Goal: Information Seeking & Learning: Learn about a topic

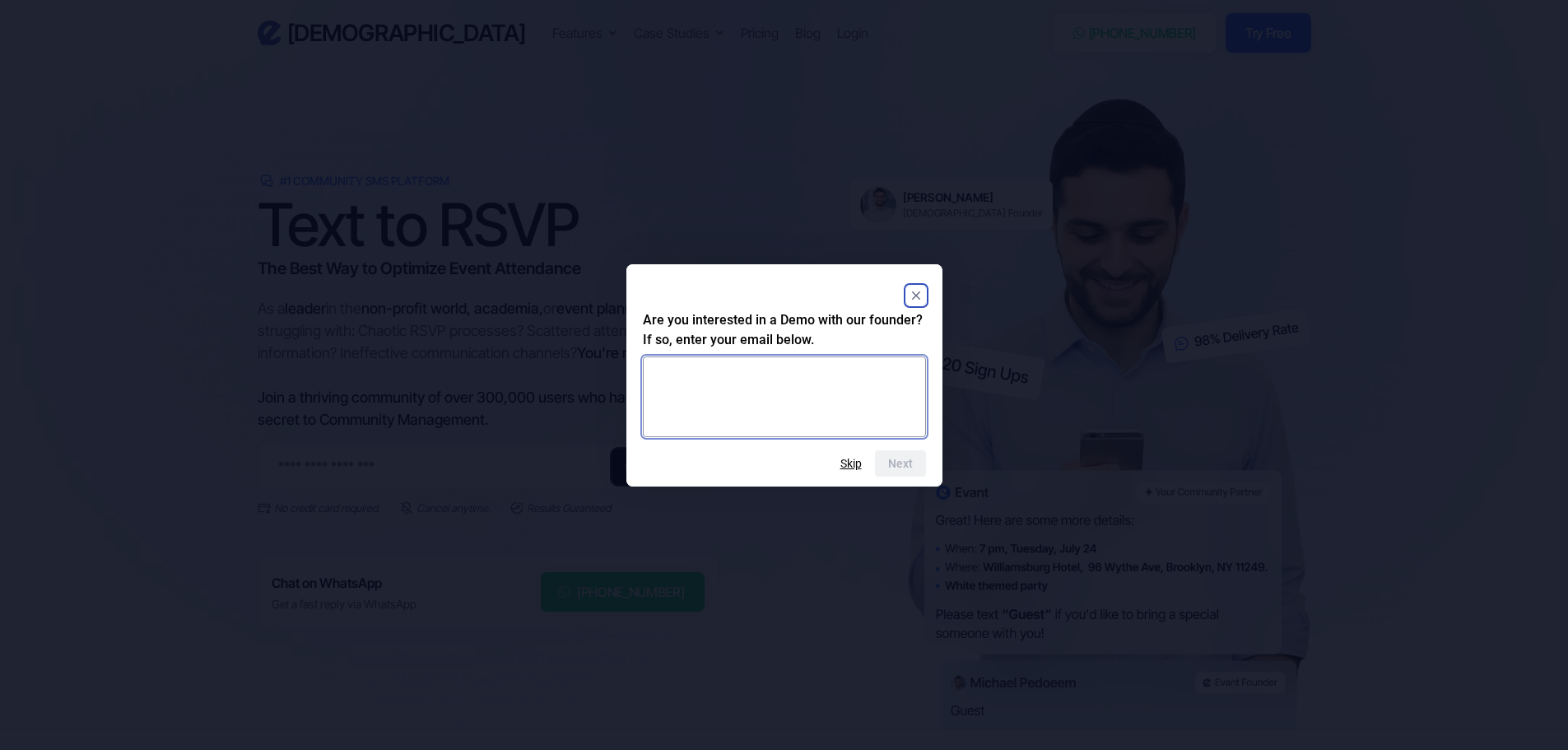
click at [829, 404] on textarea at bounding box center [784, 397] width 283 height 81
click at [932, 293] on div "Are you interested in a Demo with our founder? If so, enter your email below. N…" at bounding box center [784, 375] width 316 height 222
click at [916, 296] on icon "Close" at bounding box center [915, 295] width 8 height 8
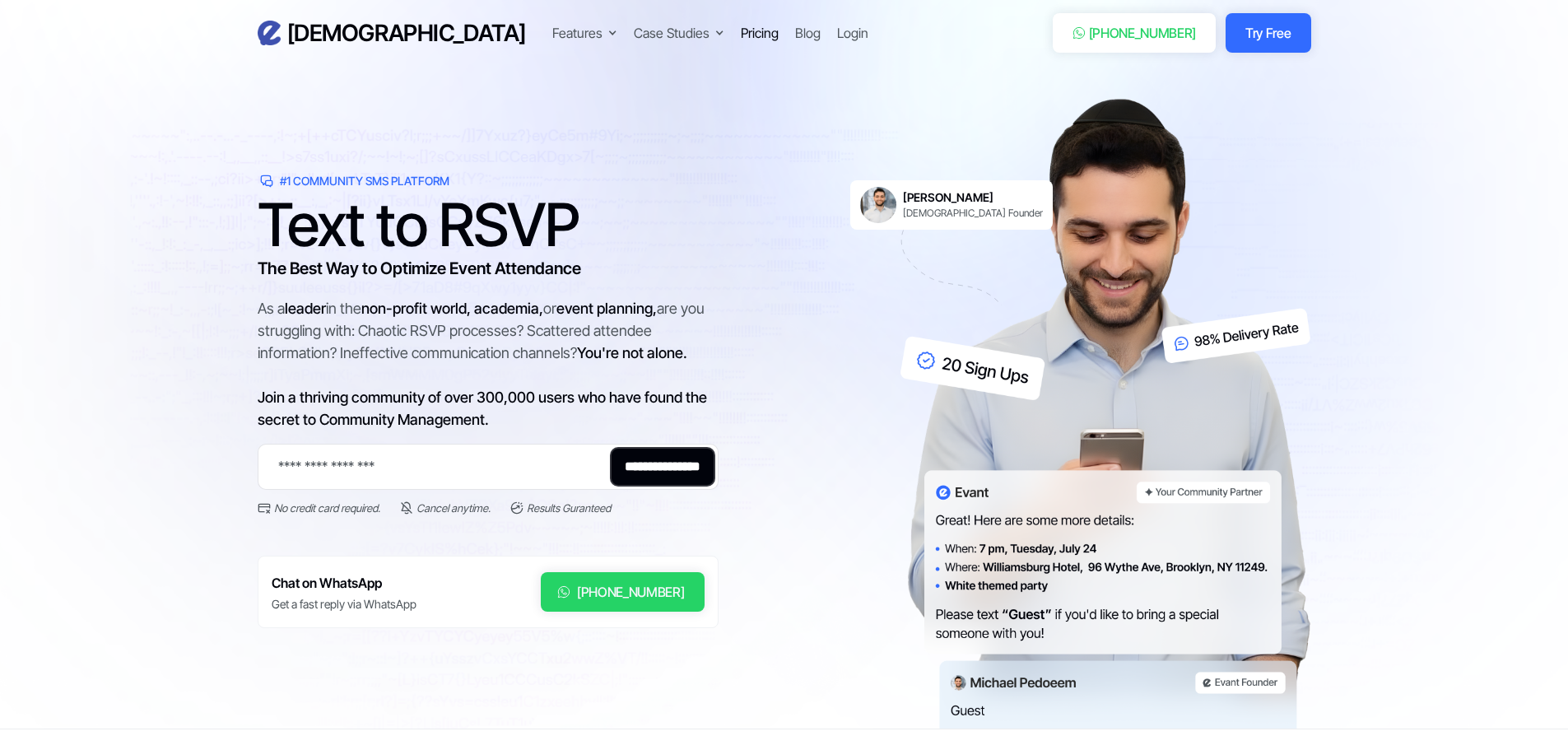
click at [741, 36] on div "Pricing" at bounding box center [760, 33] width 38 height 20
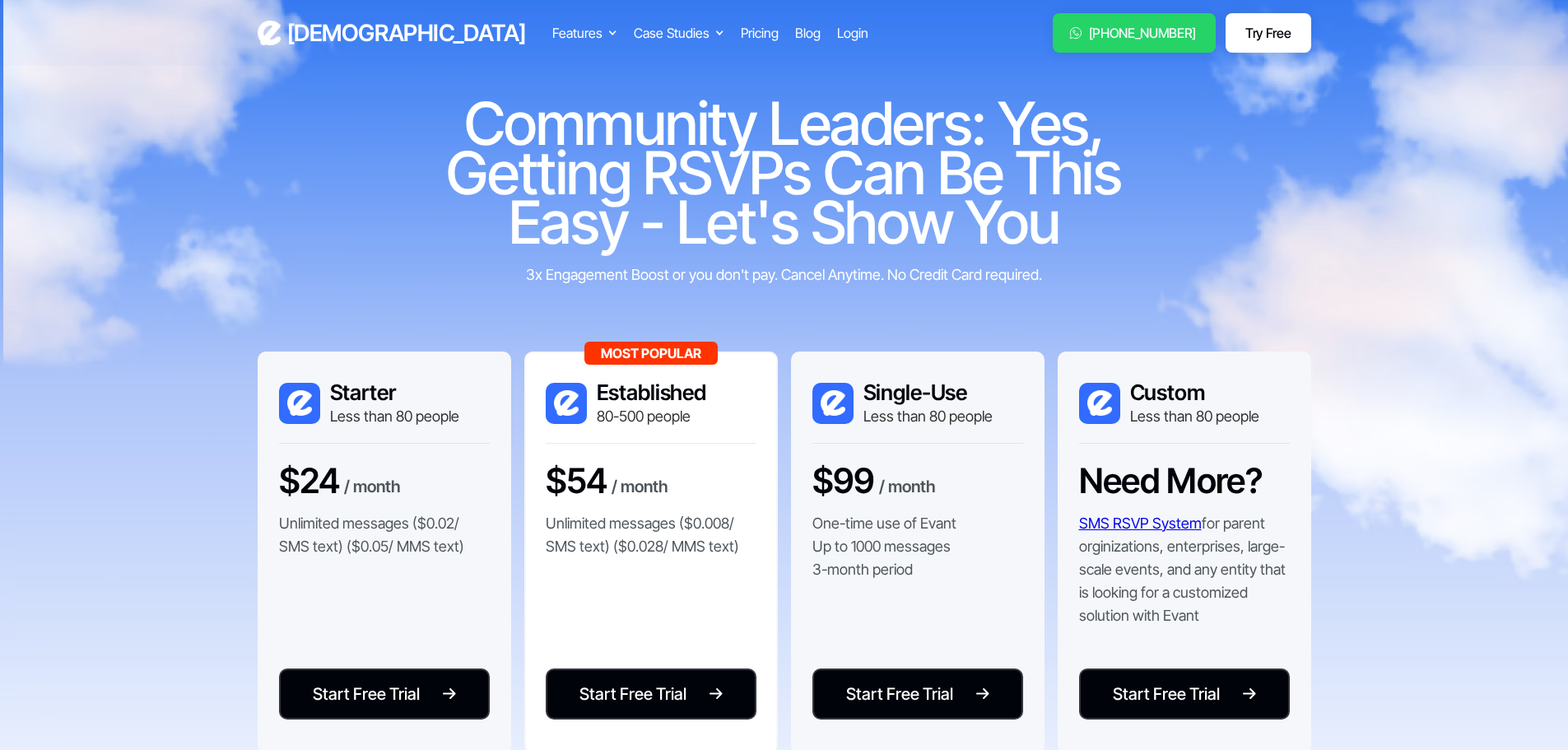
scroll to position [82, 0]
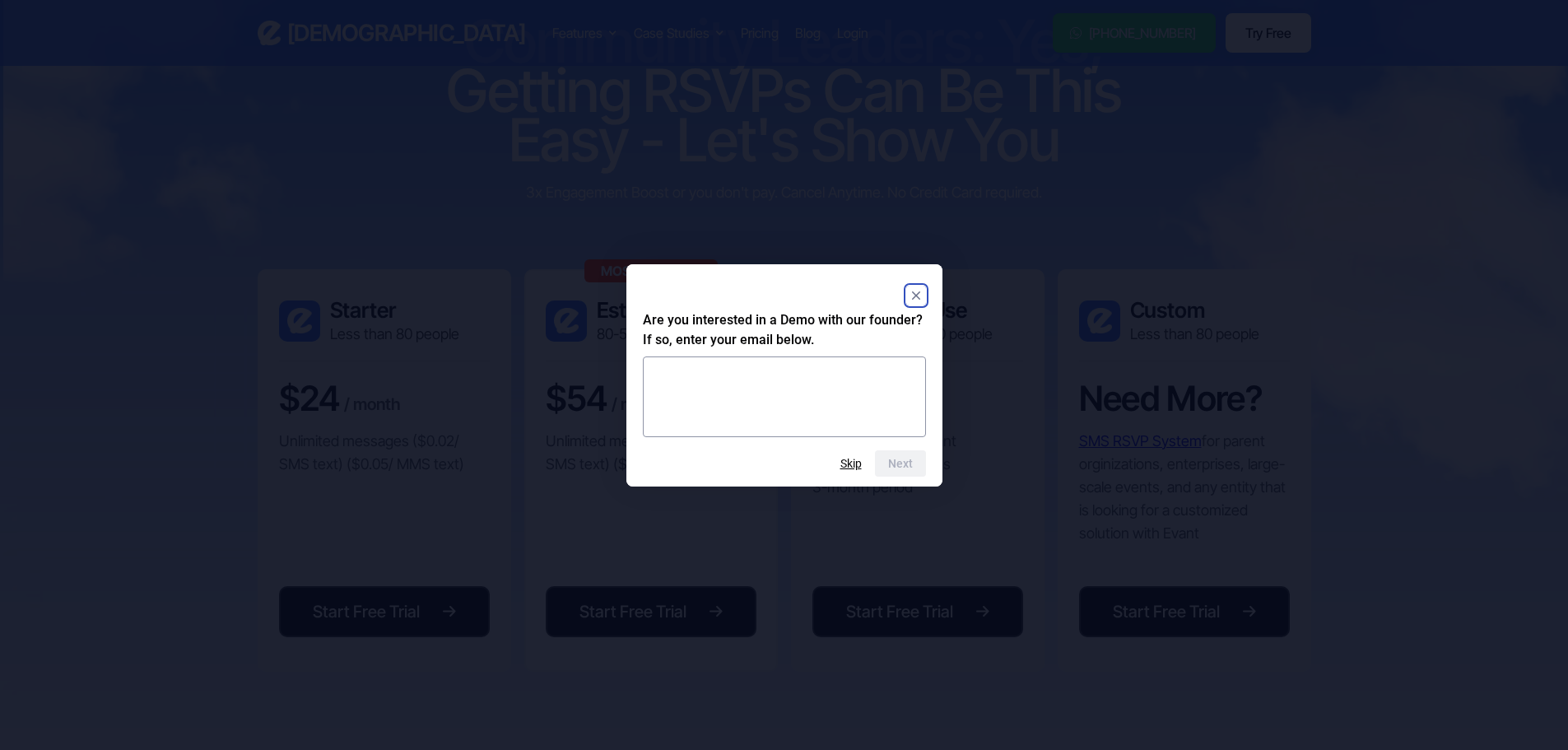
click at [920, 296] on rect "Close" at bounding box center [915, 295] width 20 height 20
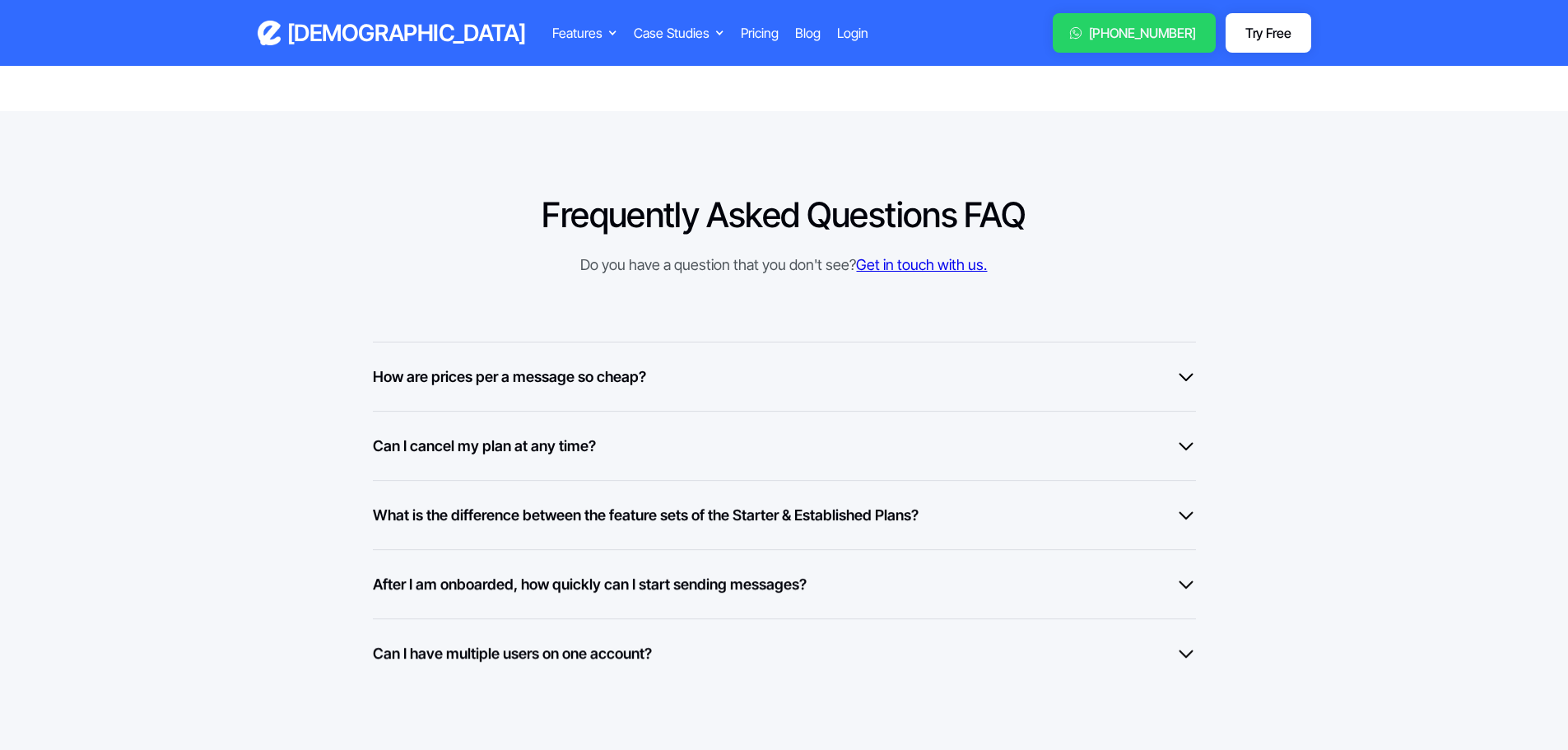
scroll to position [1153, 0]
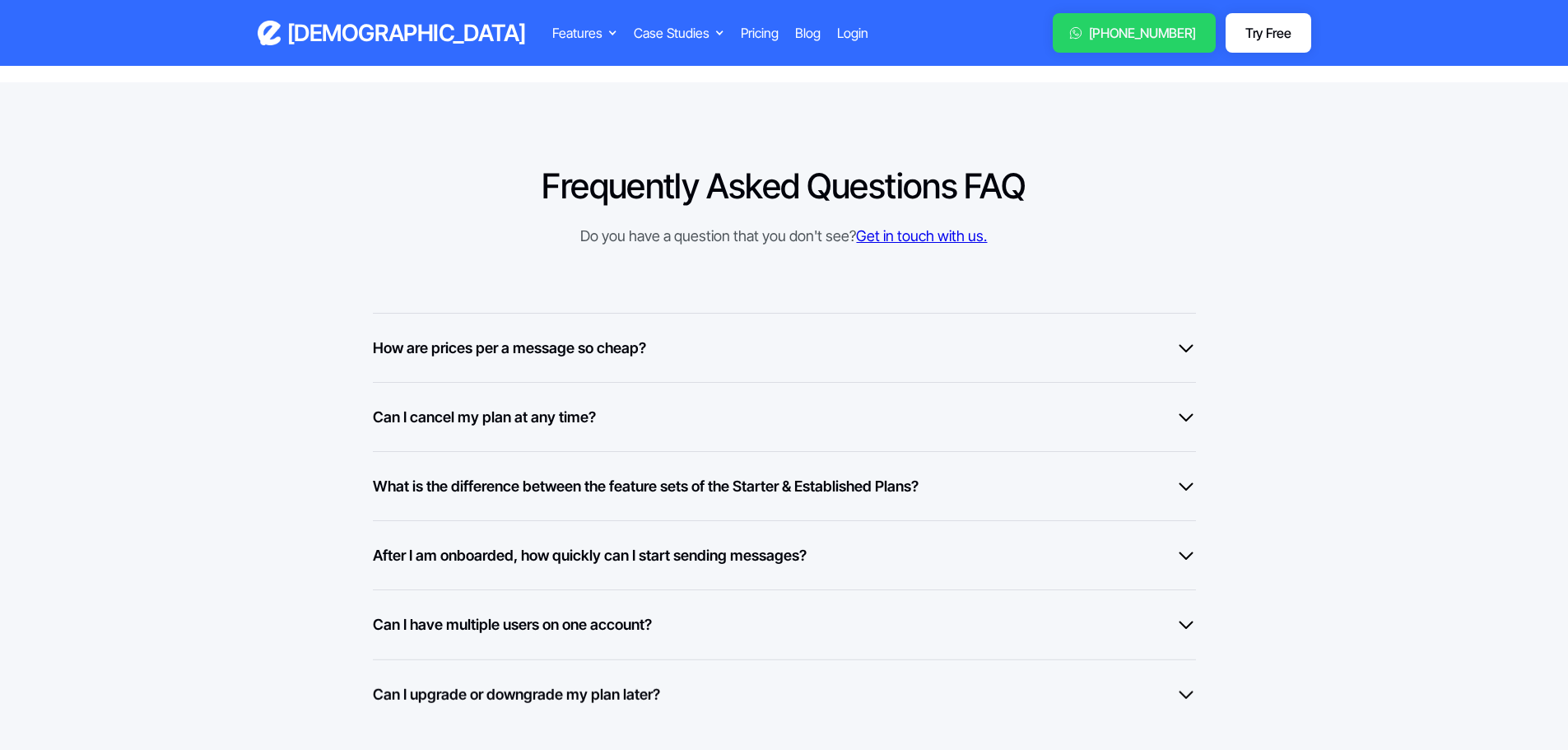
click at [613, 356] on h6 "How are prices per a message so cheap?" at bounding box center [509, 348] width 273 height 23
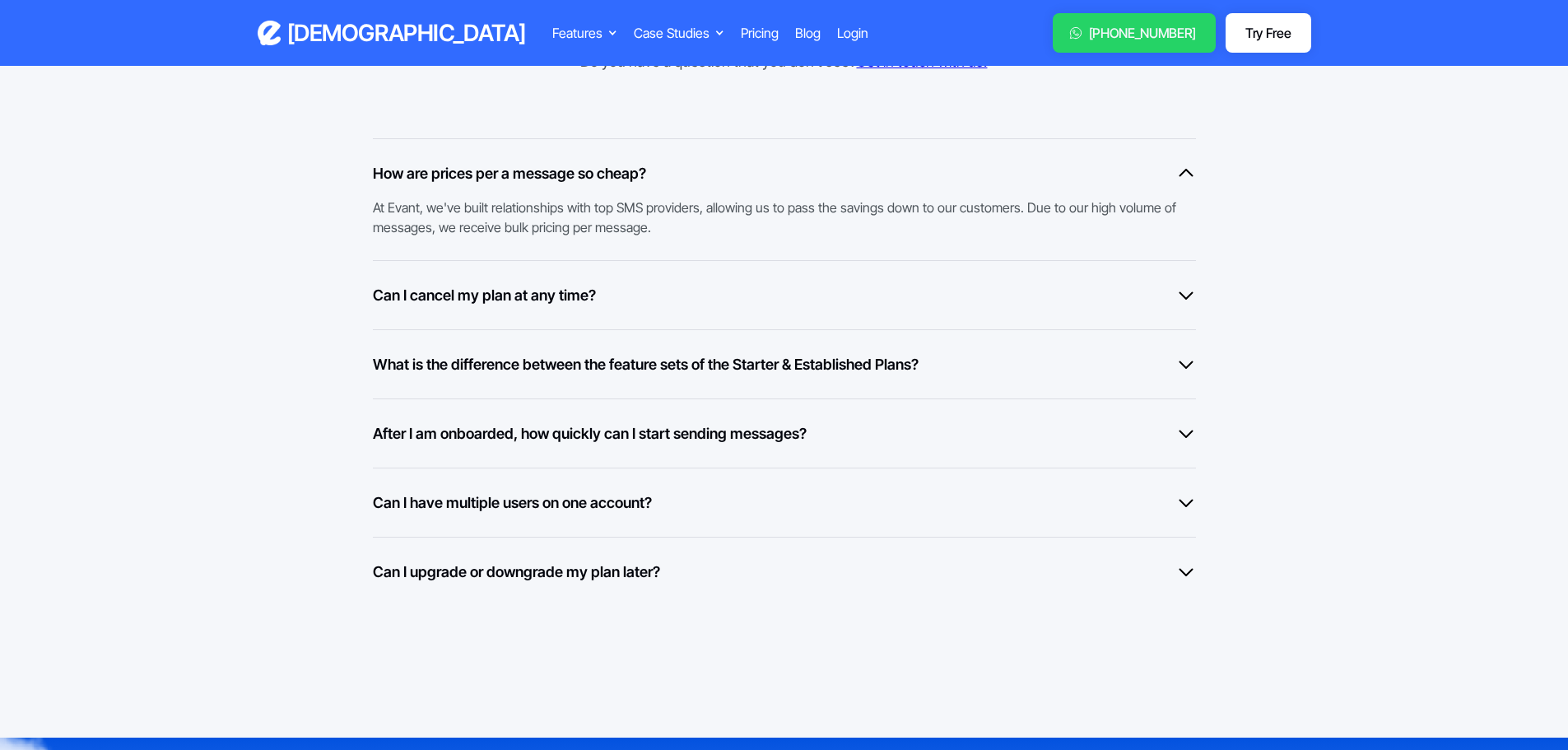
scroll to position [1399, 0]
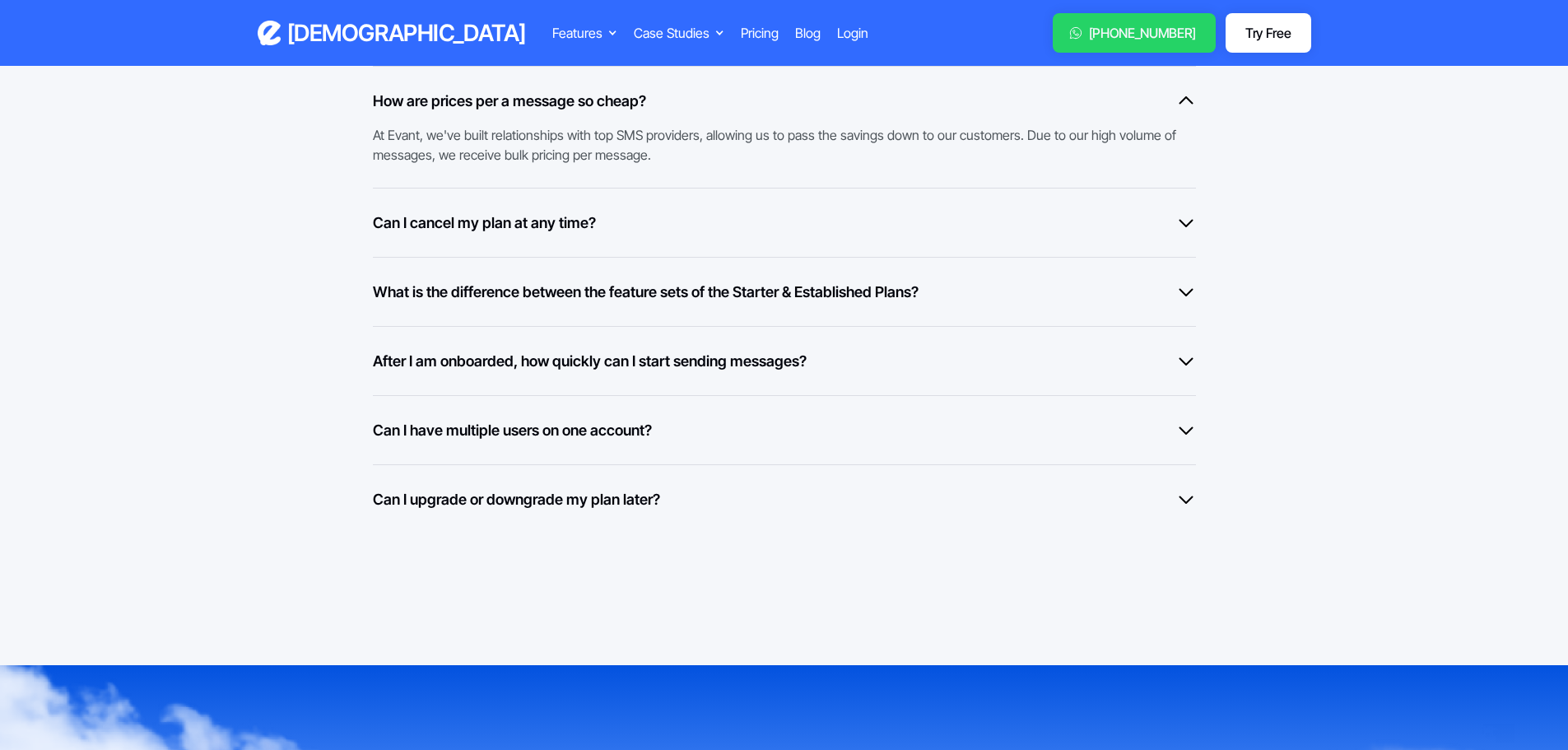
click at [464, 225] on h6 "Can I cancel my plan at any time?" at bounding box center [484, 223] width 223 height 23
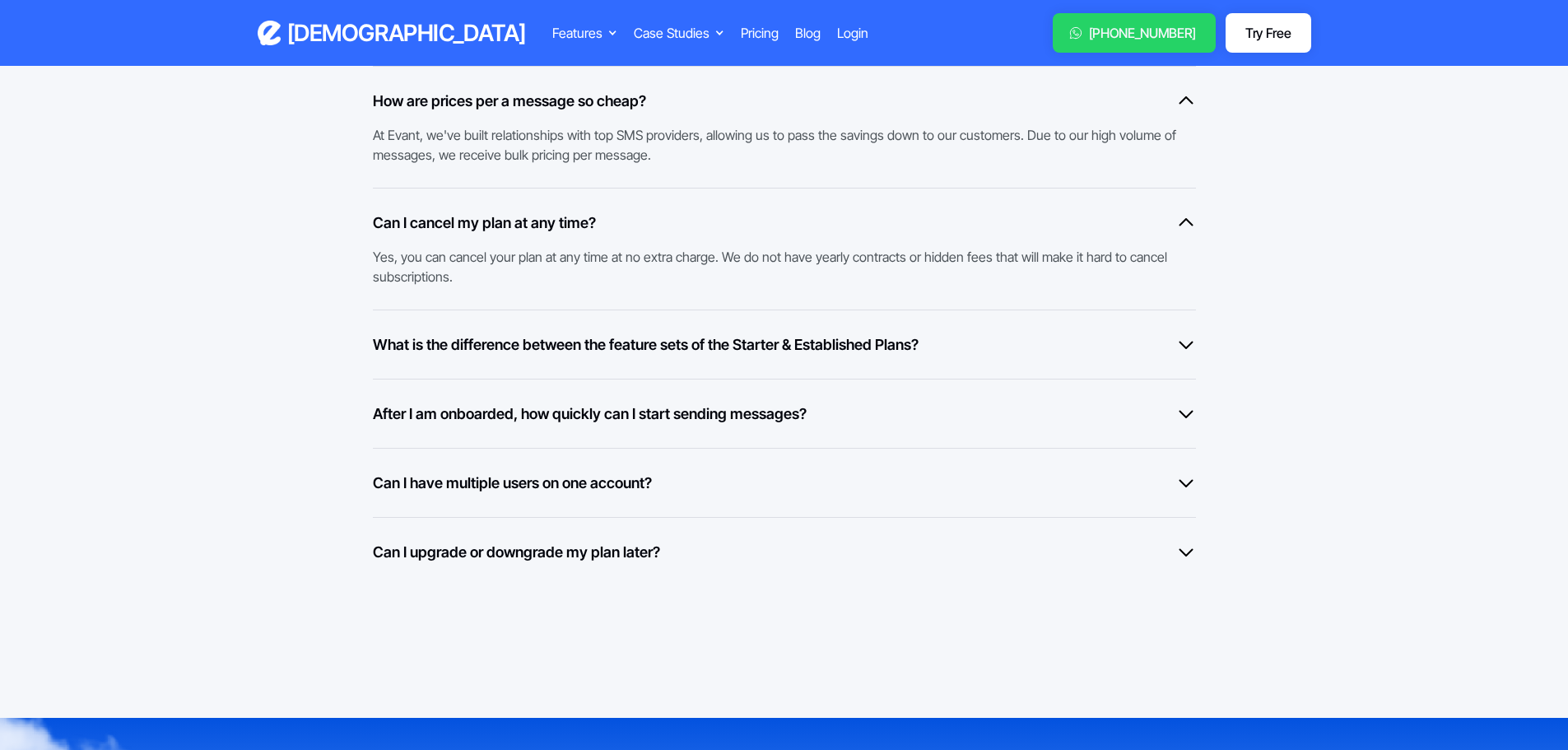
click at [489, 366] on div "What is the difference between the feature sets of the Starter & Established Pl…" at bounding box center [784, 345] width 823 height 69
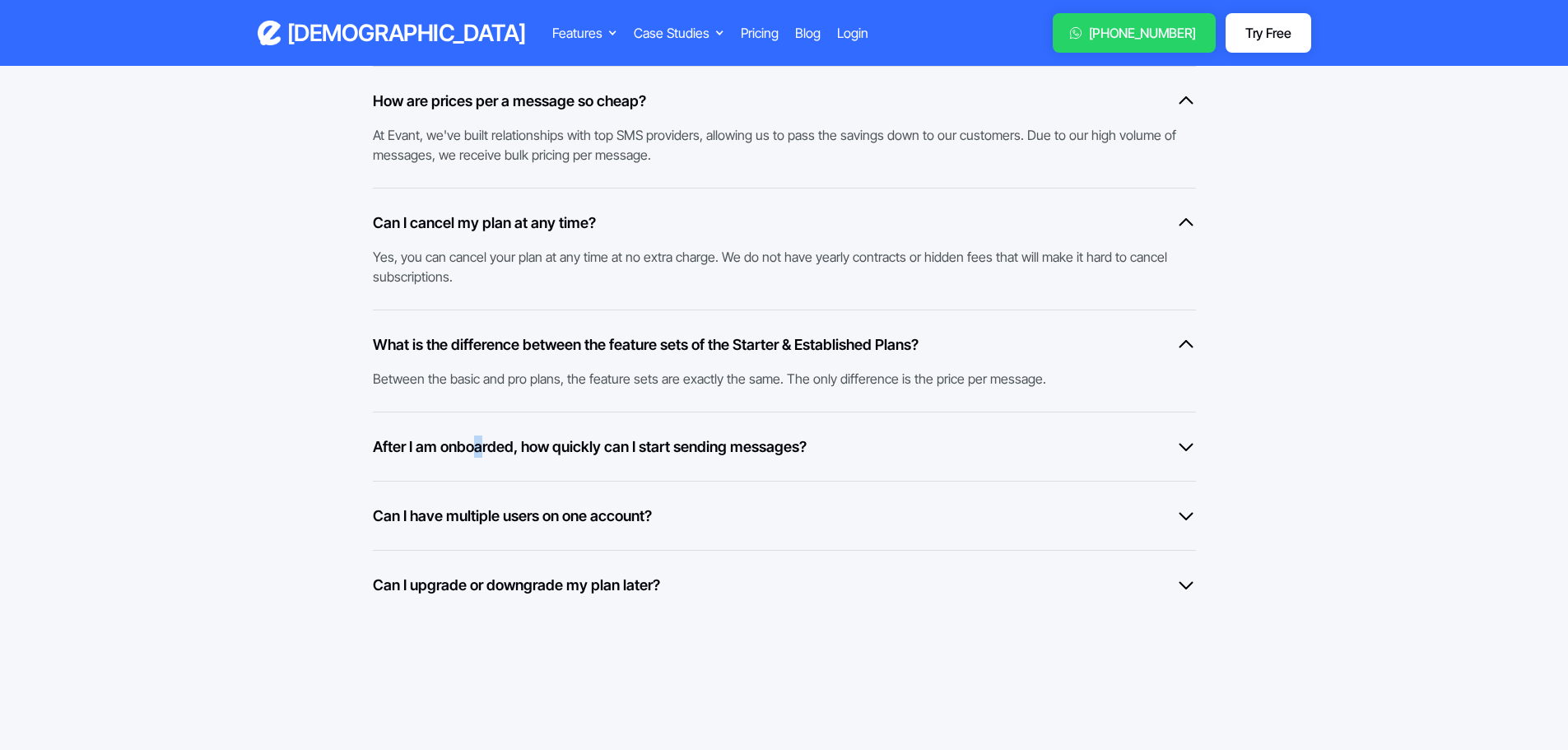
click at [479, 455] on div "After I am onboarded, how quickly can I start sending messages? Once you are ap…" at bounding box center [784, 446] width 823 height 69
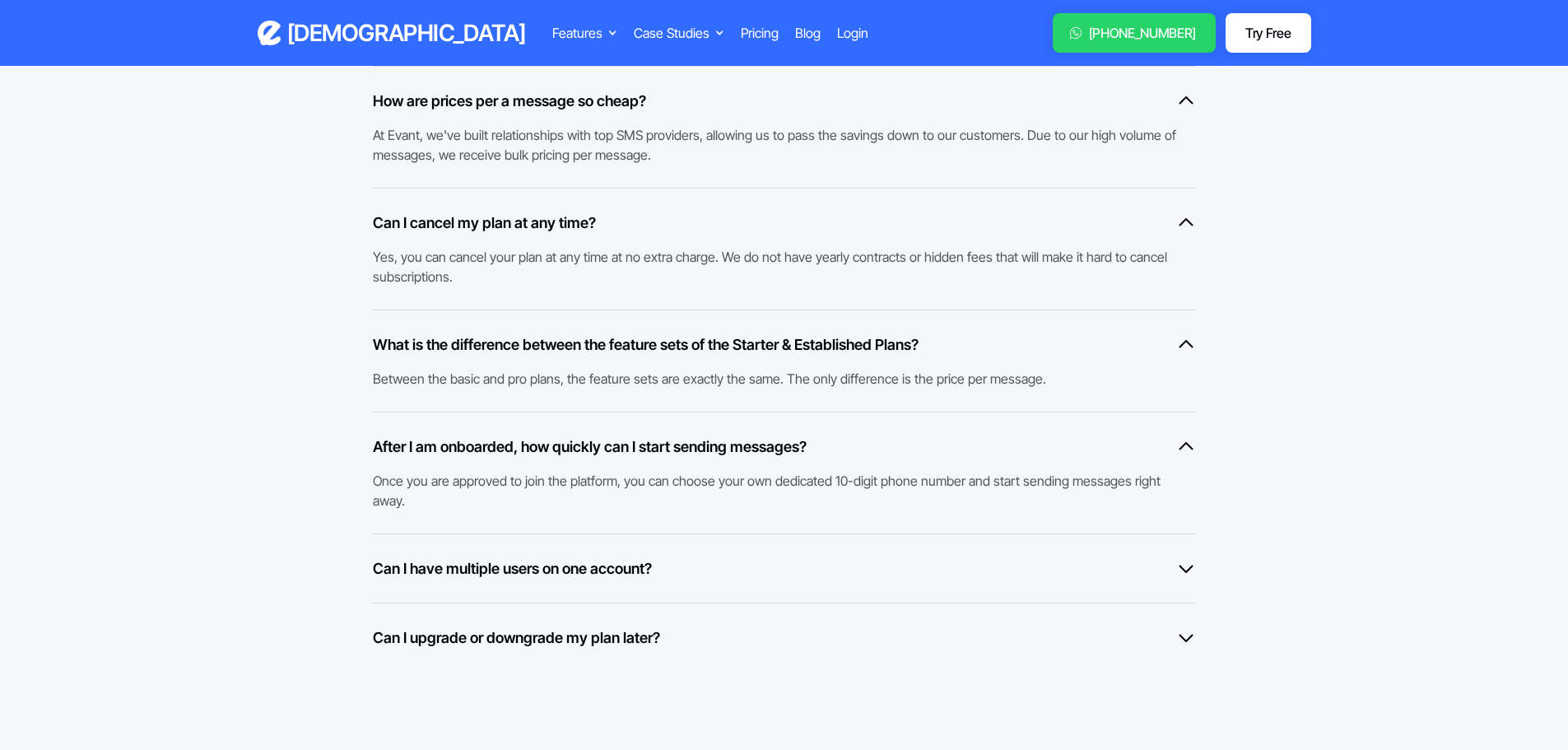
click at [486, 571] on h6 "Can I have multiple users on one account?" at bounding box center [512, 569] width 279 height 23
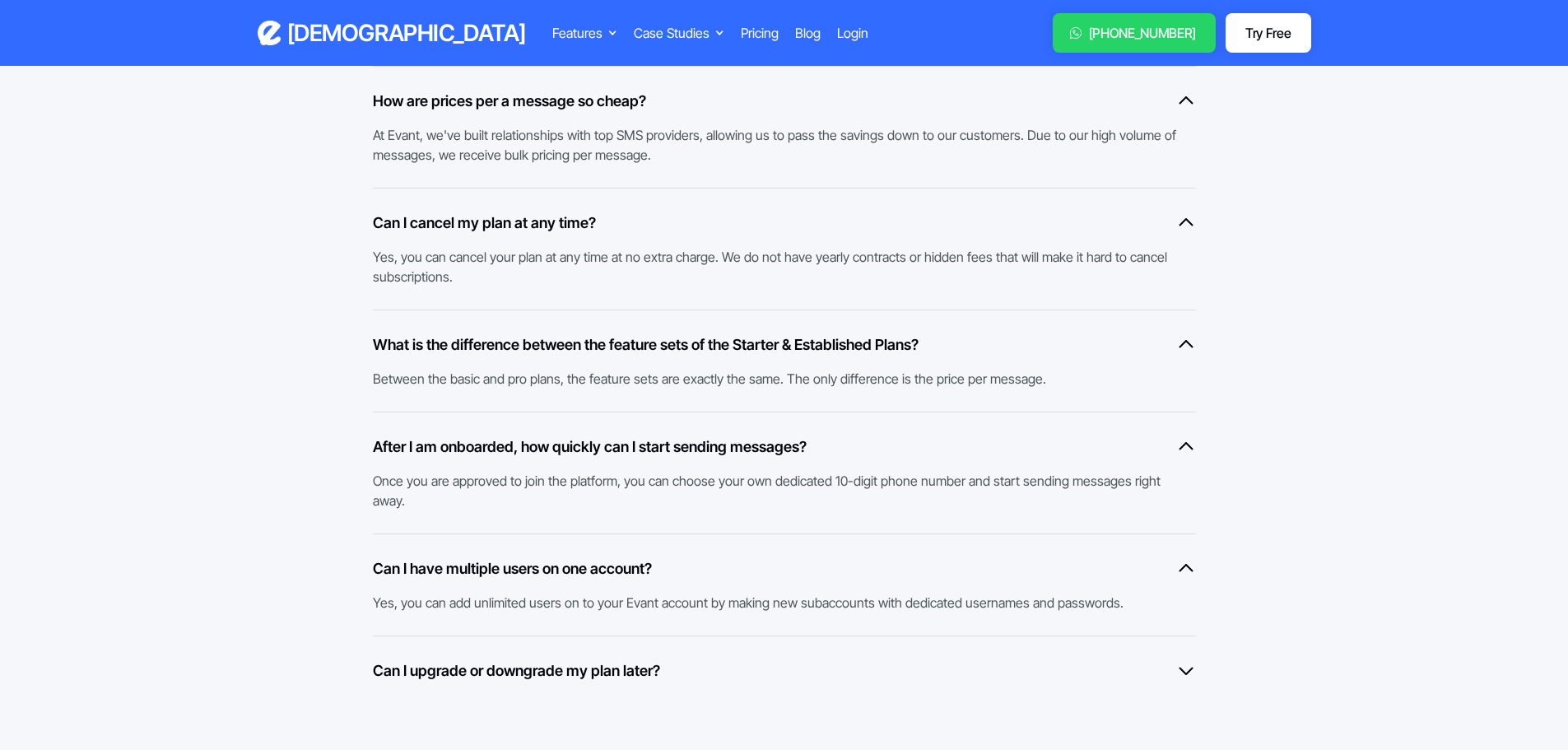
click at [494, 658] on div "Can I upgrade or downgrade my plan later? Yes, if you feel that you want to cha…" at bounding box center [784, 670] width 823 height 69
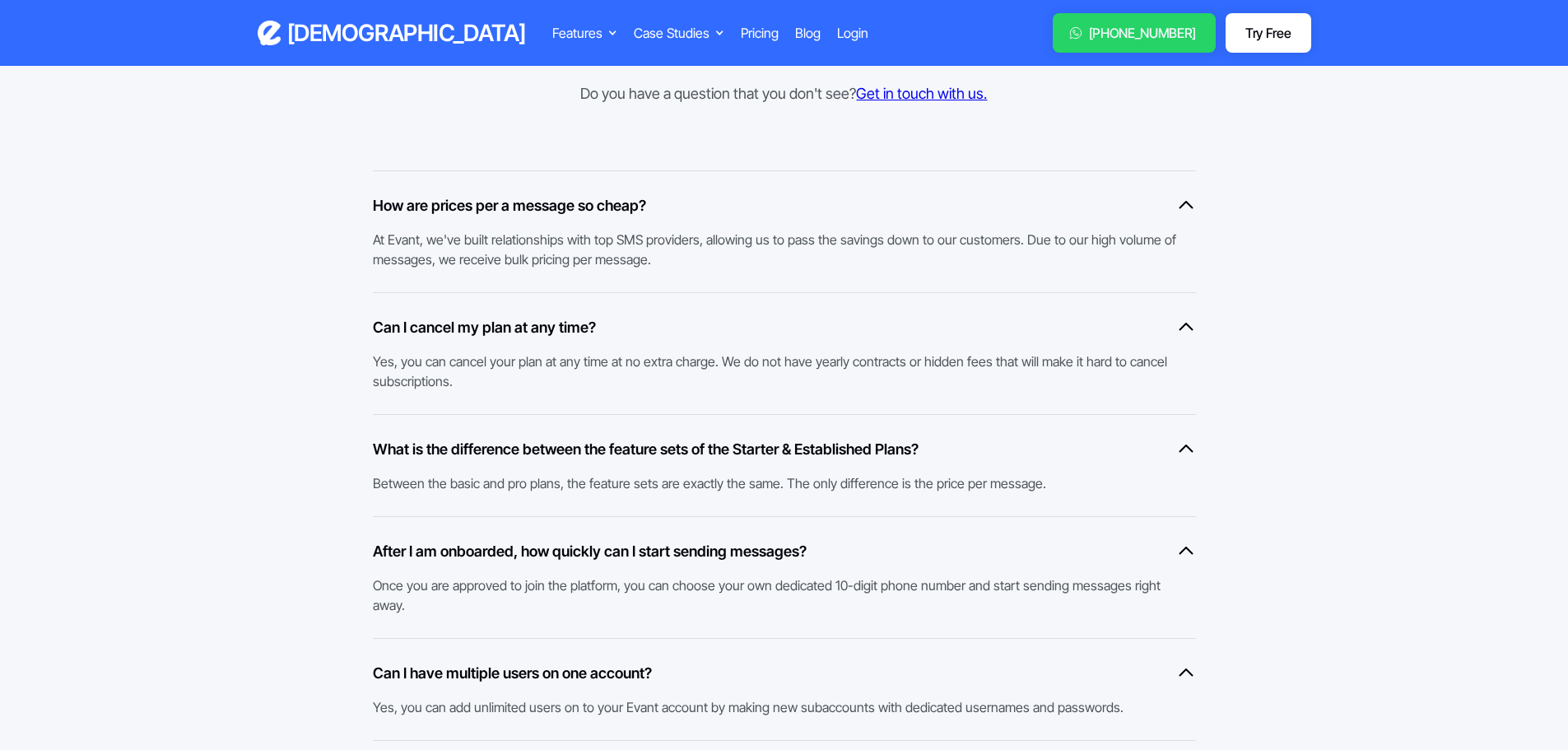
scroll to position [1235, 0]
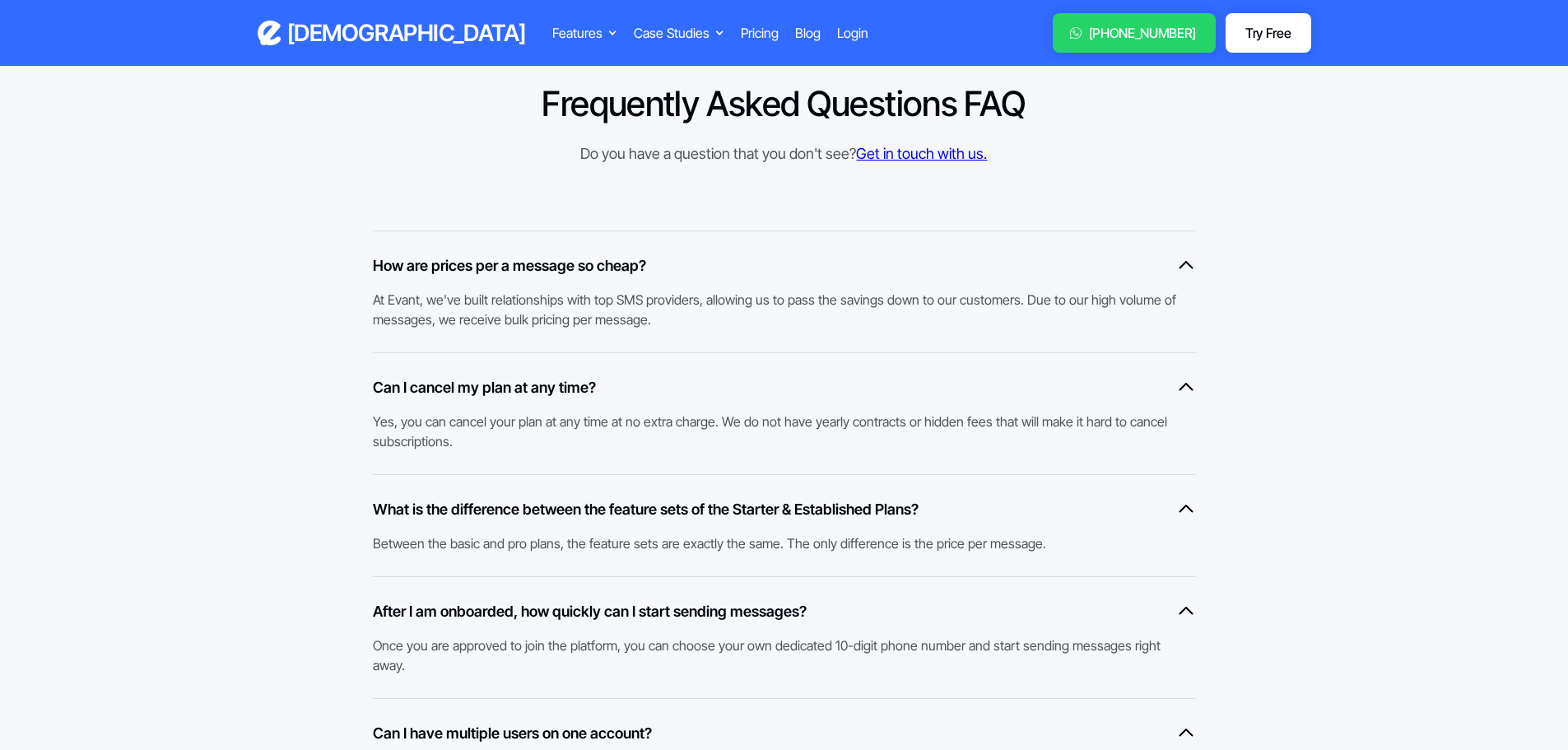
click at [302, 30] on h3 "[DEMOGRAPHIC_DATA]" at bounding box center [406, 33] width 239 height 29
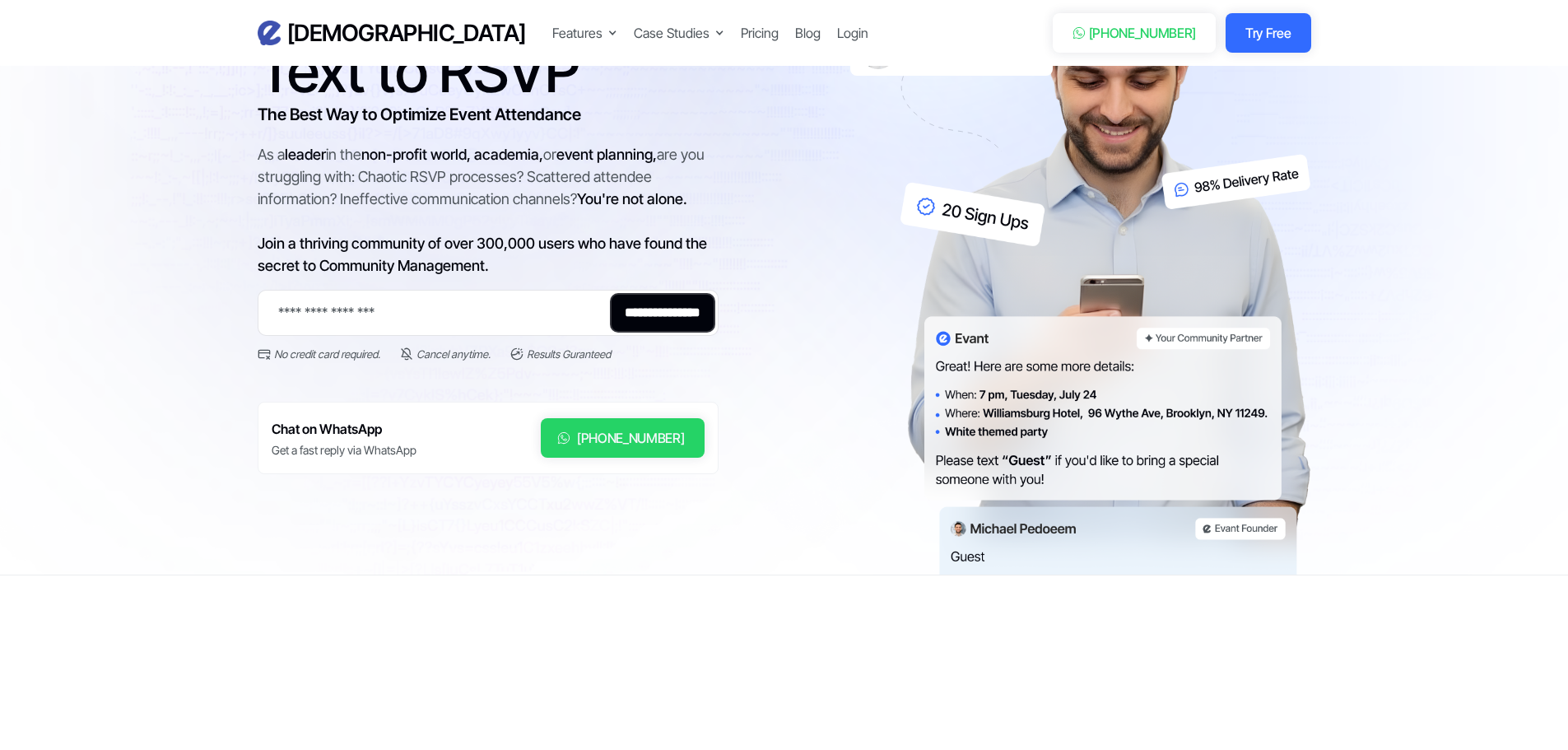
scroll to position [329, 0]
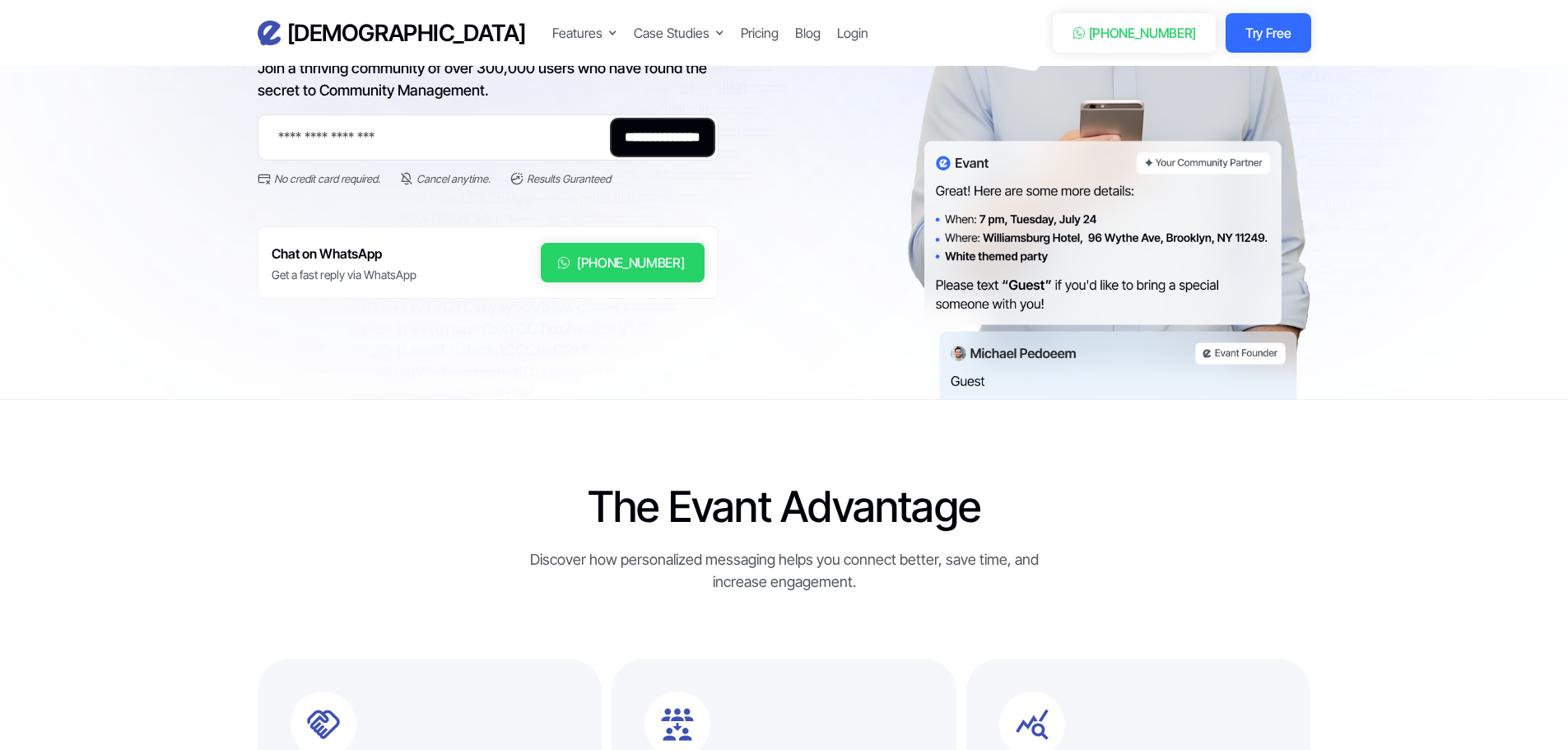
click at [263, 448] on section "The Evant Advantage Discover how personalized messaging helps you connect bette…" at bounding box center [784, 700] width 1568 height 599
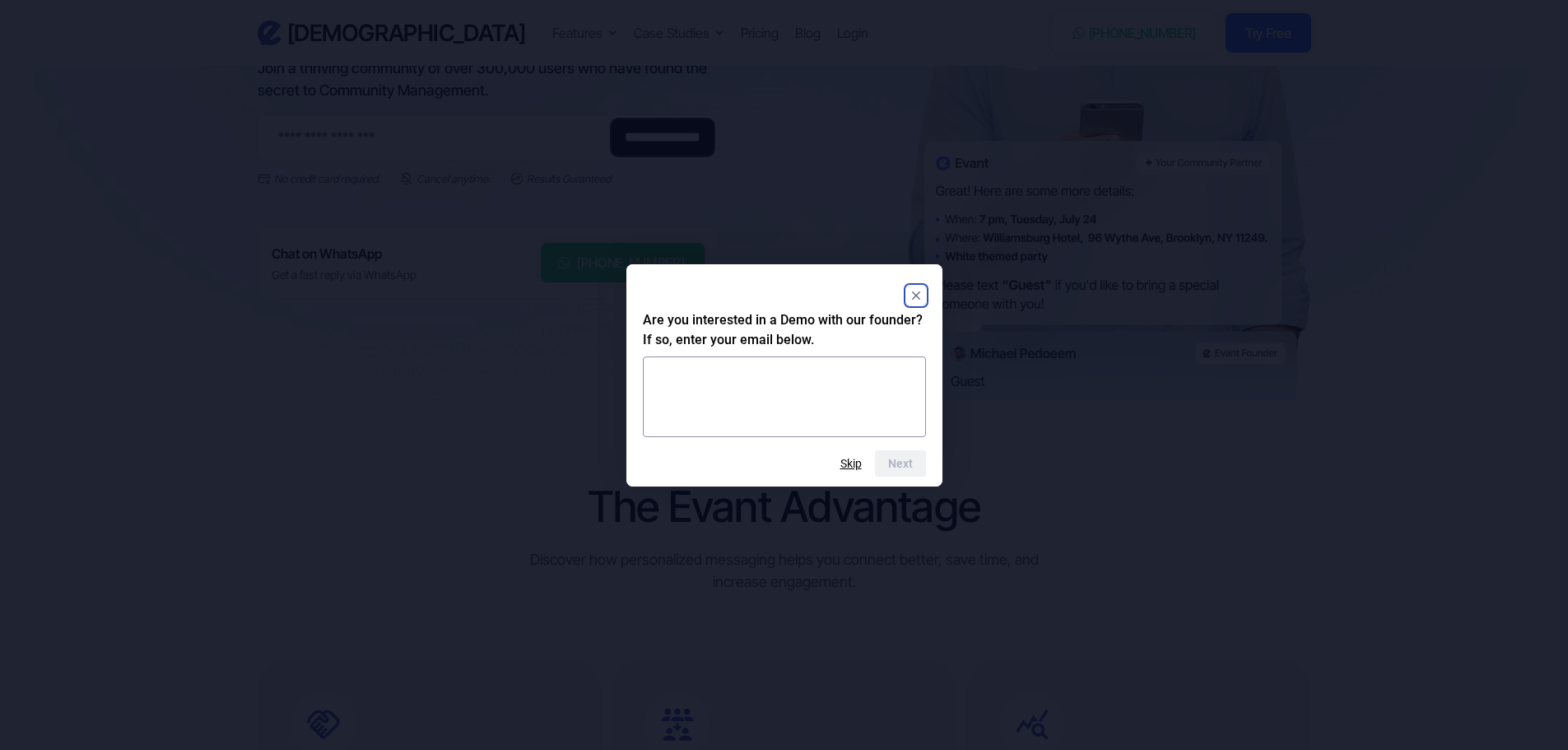
click at [922, 298] on rect "Close" at bounding box center [915, 295] width 20 height 20
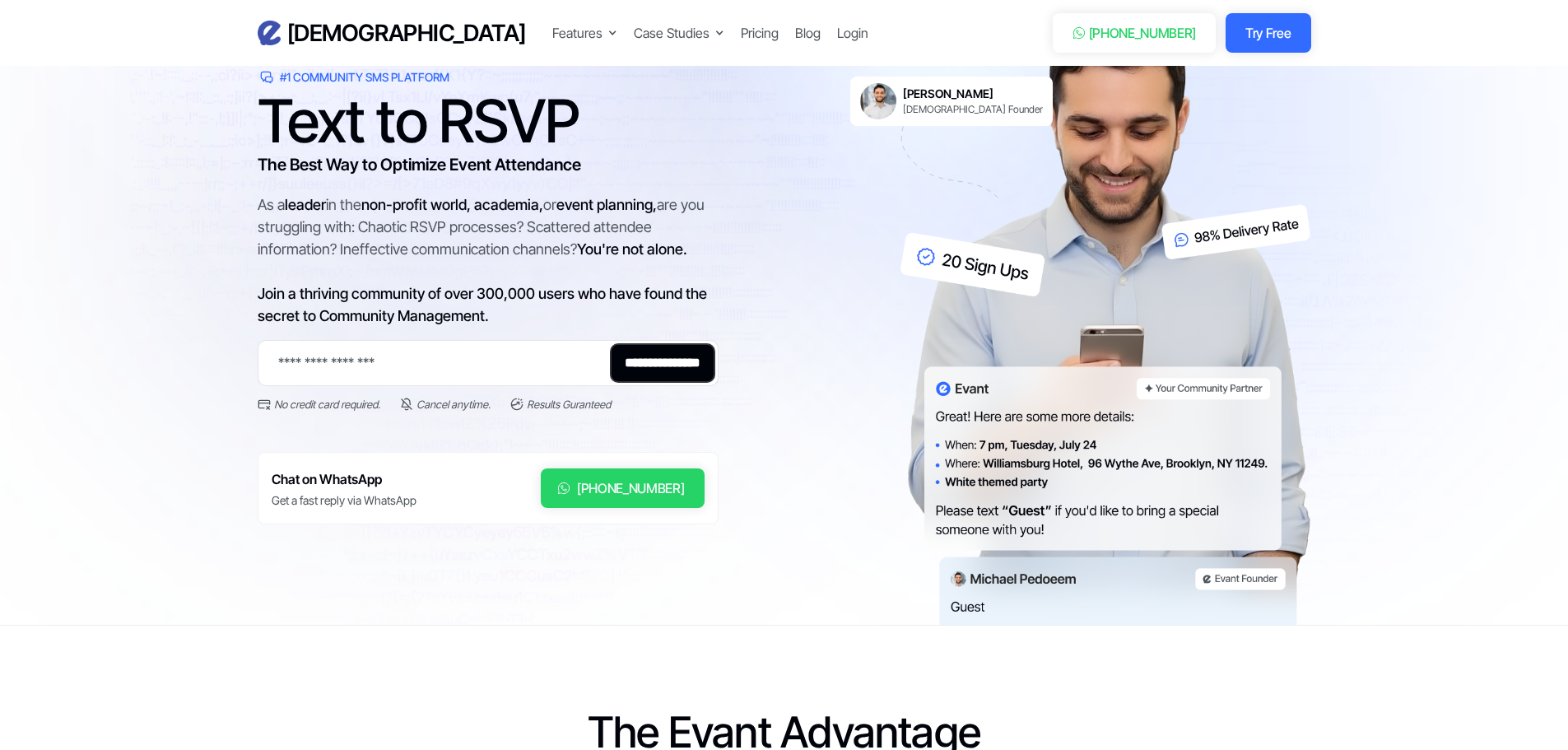
scroll to position [0, 0]
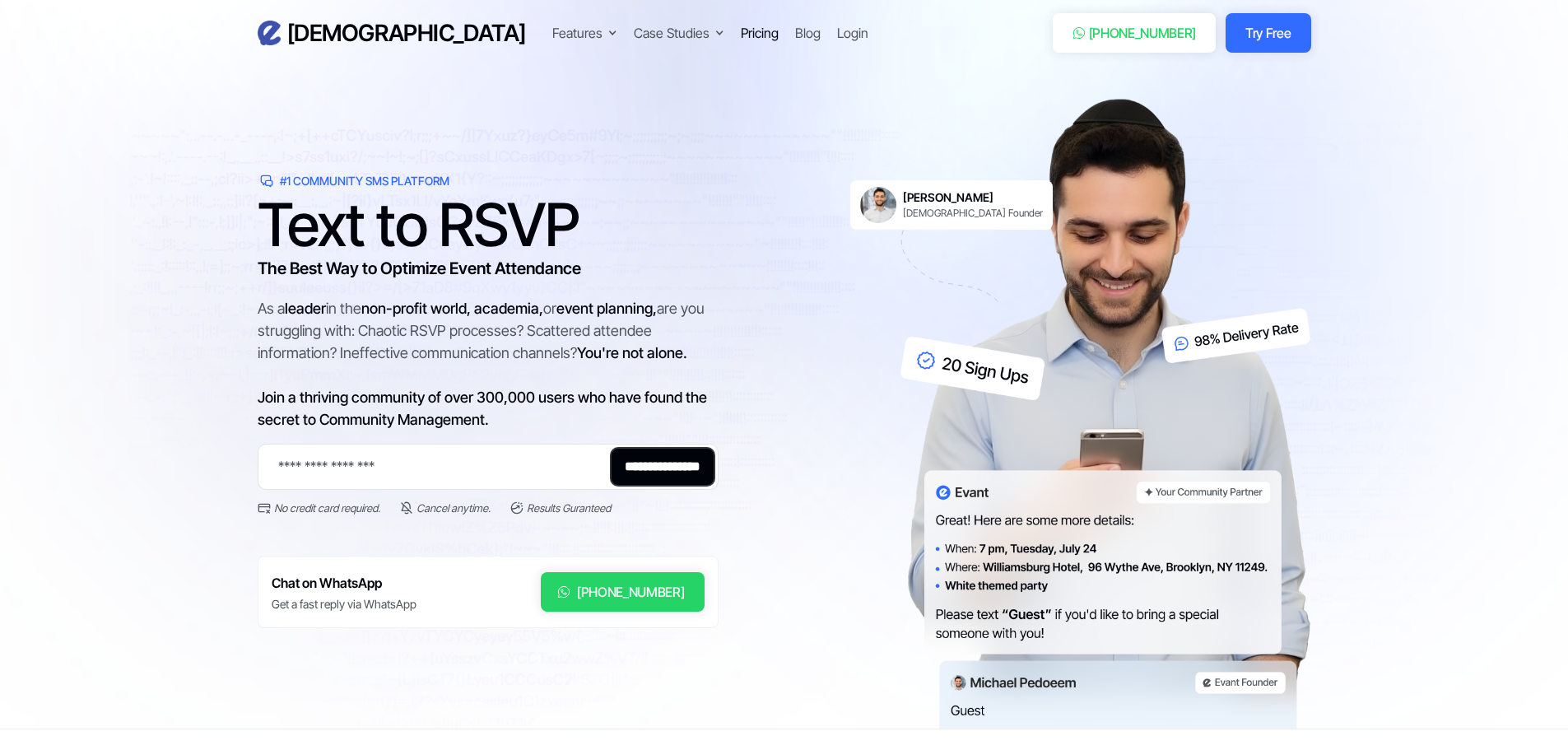
click at [741, 30] on div "Pricing" at bounding box center [760, 33] width 38 height 20
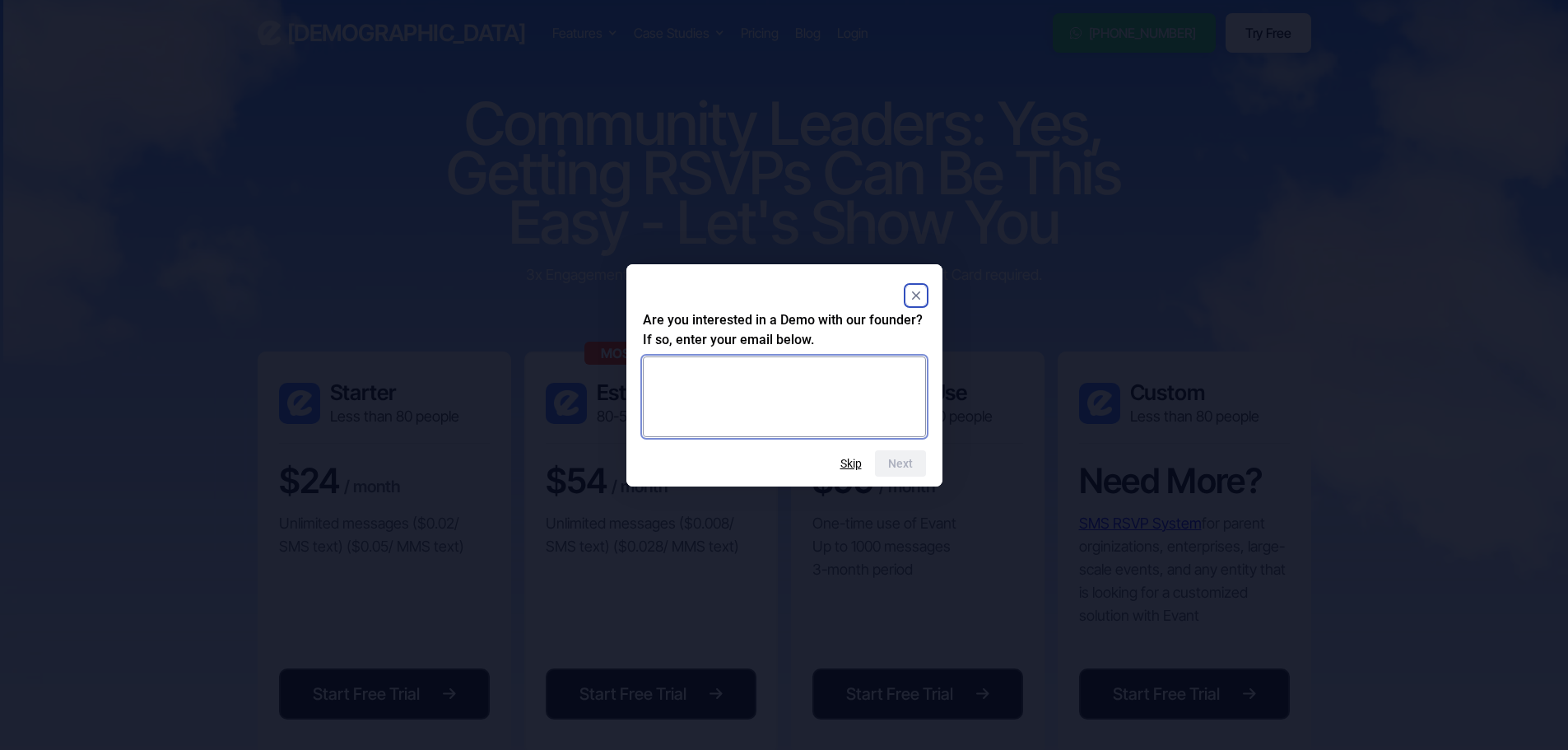
click at [702, 411] on textarea at bounding box center [784, 397] width 283 height 81
type textarea "**********"
click at [915, 460] on button "Next" at bounding box center [900, 464] width 51 height 26
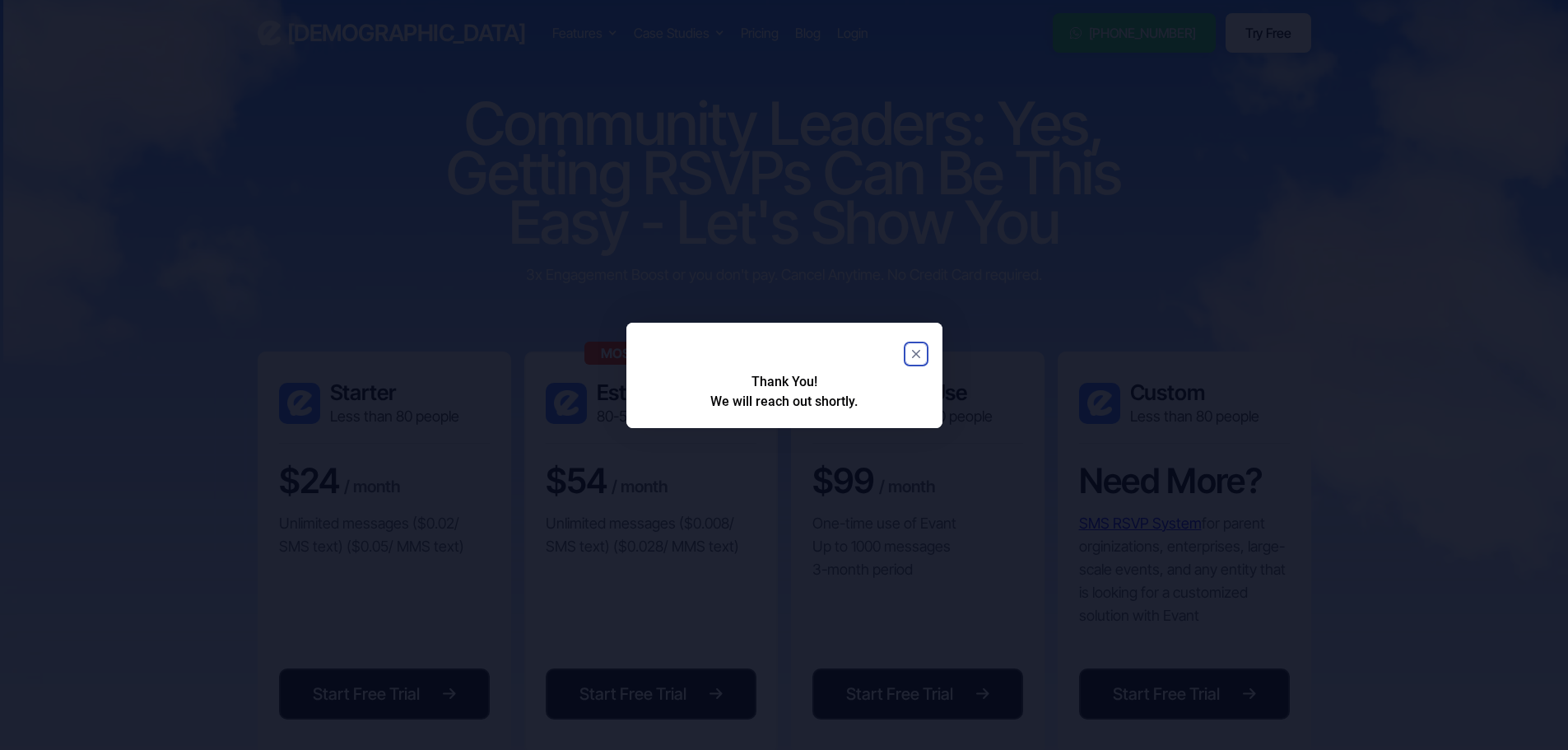
click at [914, 358] on rect "Close" at bounding box center [915, 353] width 20 height 20
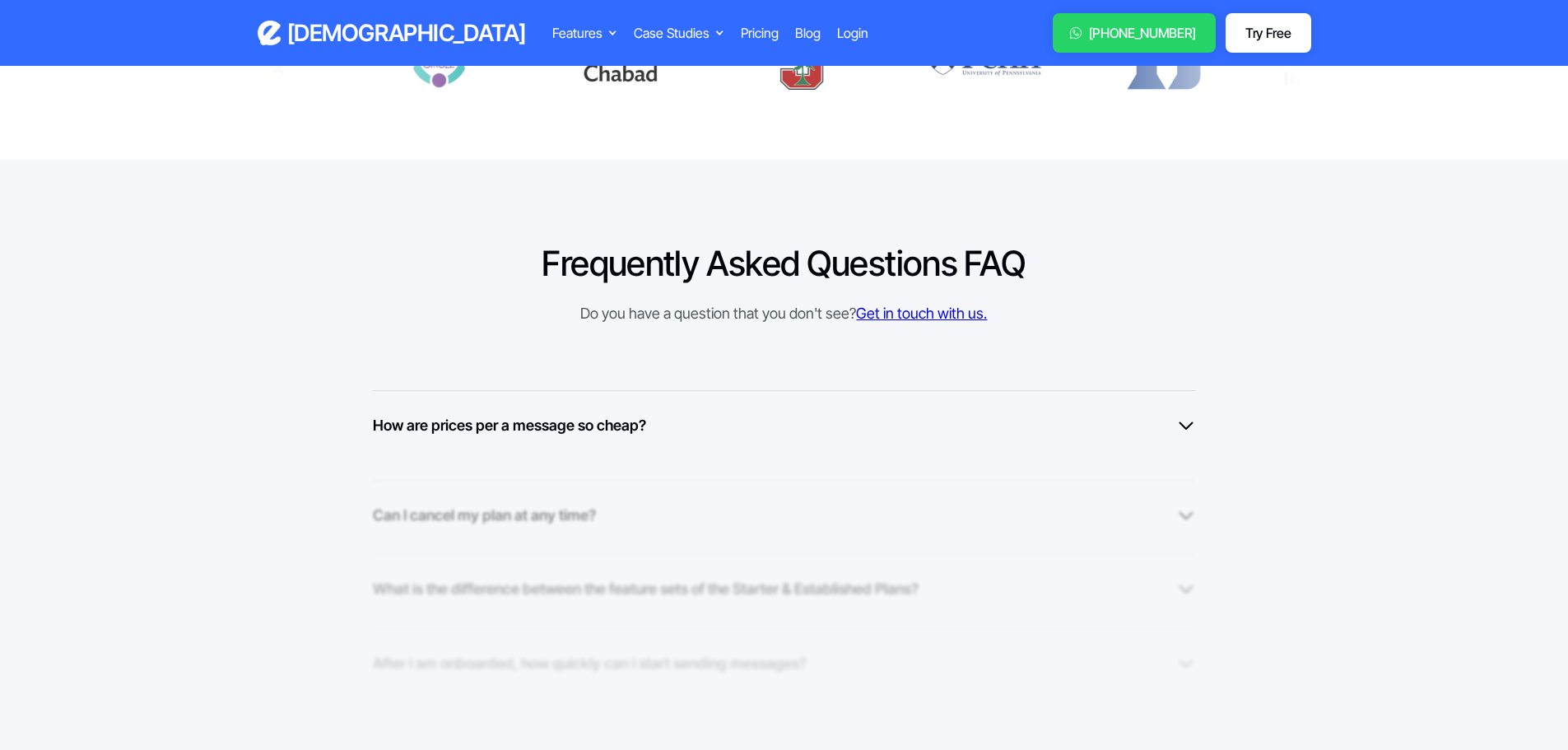
scroll to position [1153, 0]
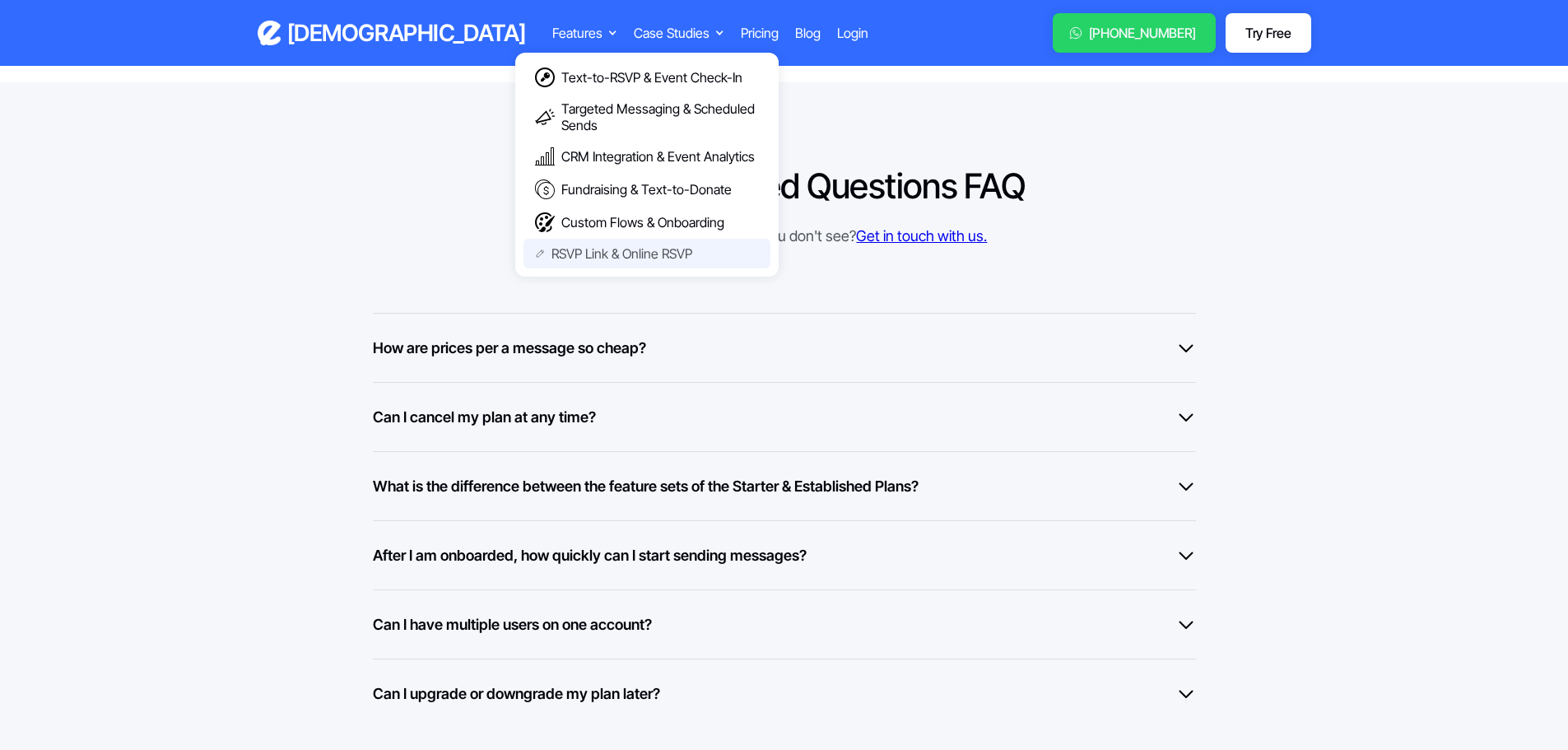
click at [551, 249] on div "RSVP Link & Online RSVP" at bounding box center [621, 253] width 141 height 16
